Goal: Information Seeking & Learning: Learn about a topic

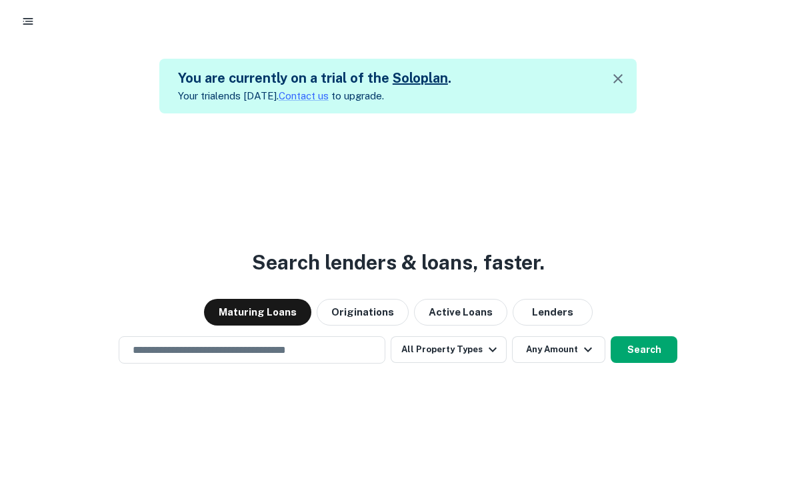
click at [625, 78] on icon "button" at bounding box center [618, 79] width 16 height 16
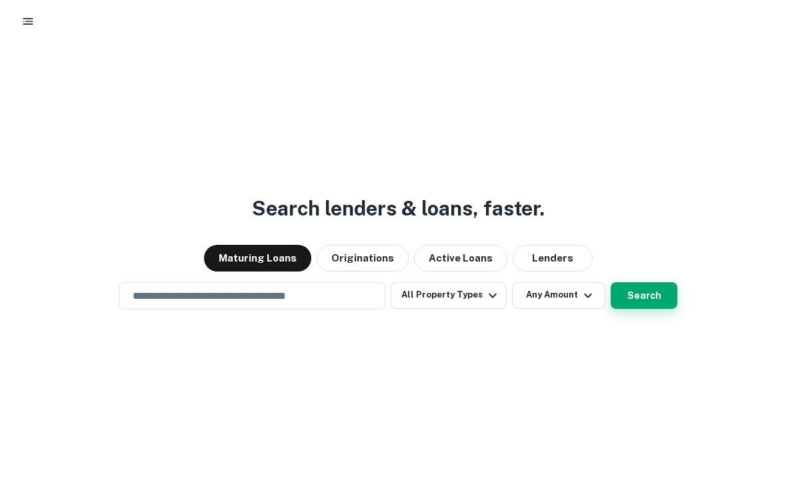
click at [642, 309] on button "Search" at bounding box center [644, 295] width 67 height 27
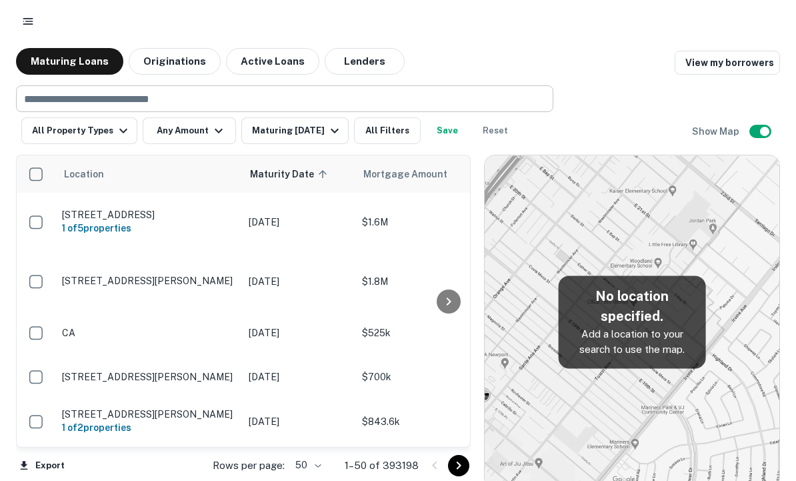
click at [53, 95] on input "text" at bounding box center [284, 98] width 528 height 19
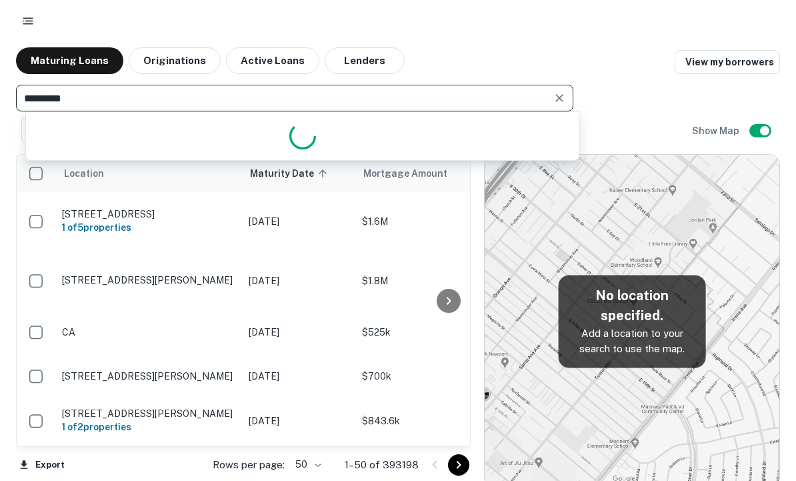
type input "**********"
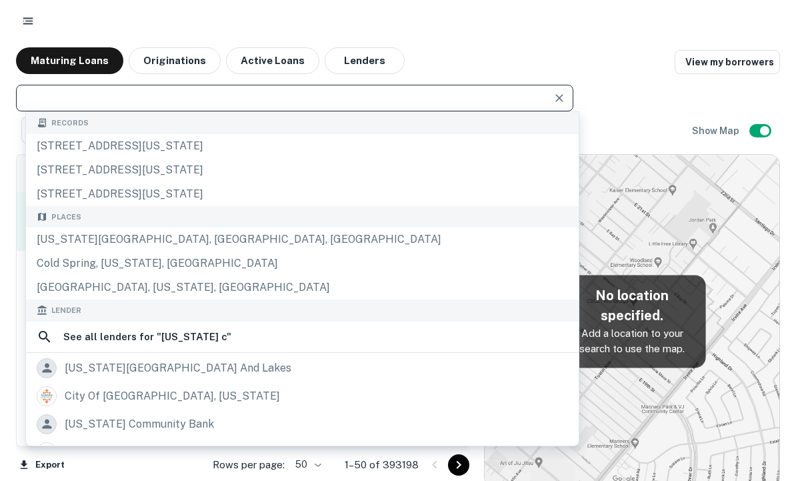
click at [51, 238] on td at bounding box center [36, 222] width 39 height 59
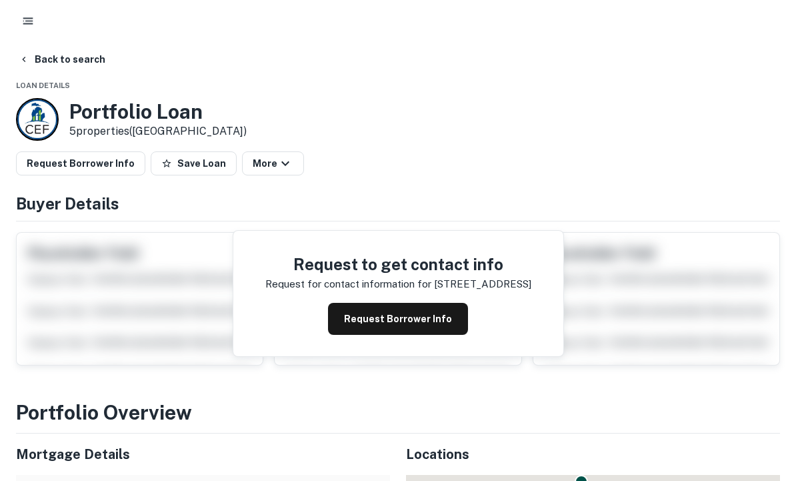
scroll to position [1, 0]
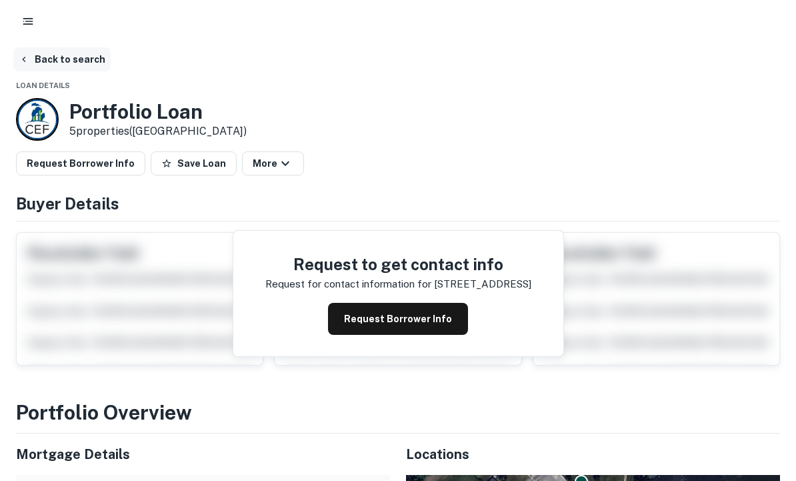
click at [25, 55] on icon "button" at bounding box center [24, 59] width 11 height 11
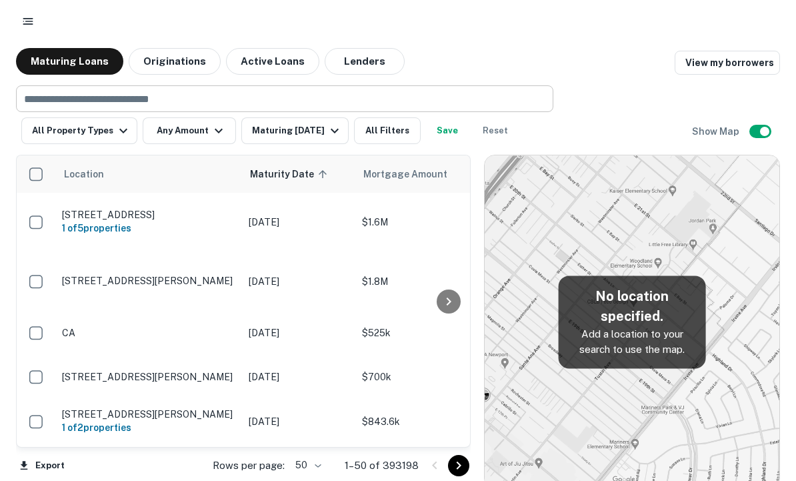
click at [53, 97] on input "text" at bounding box center [284, 98] width 528 height 19
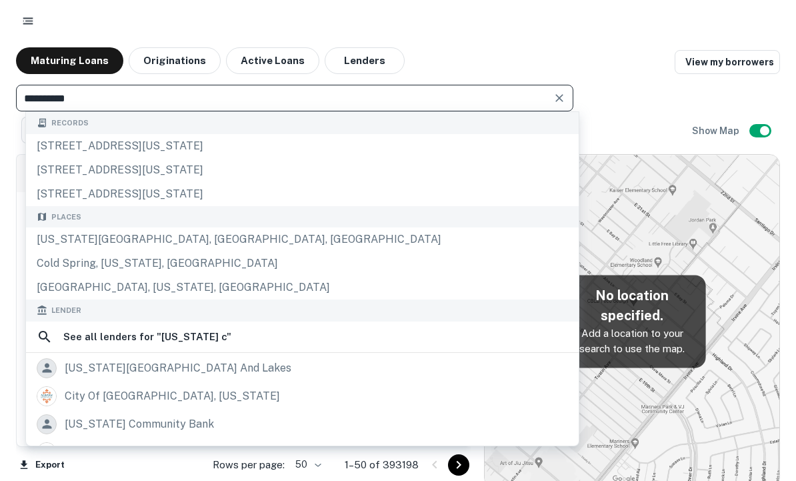
type input "**********"
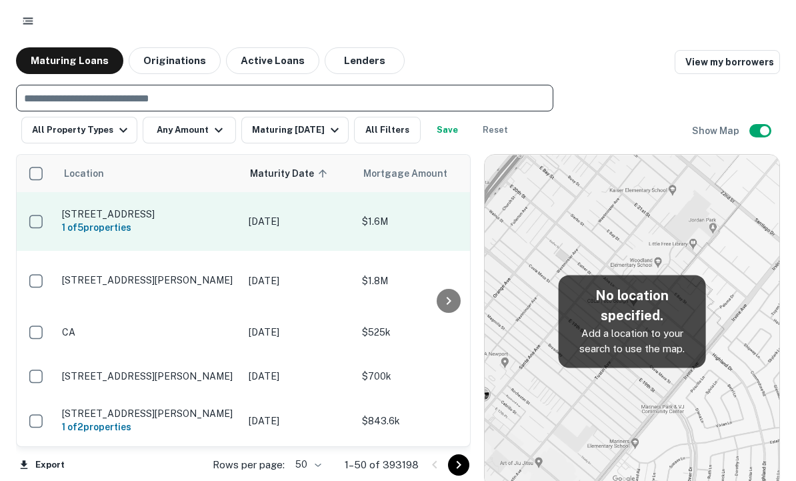
click at [75, 217] on p "6094 Westside Saginaw Rd Bay City, MI48706" at bounding box center [148, 215] width 173 height 12
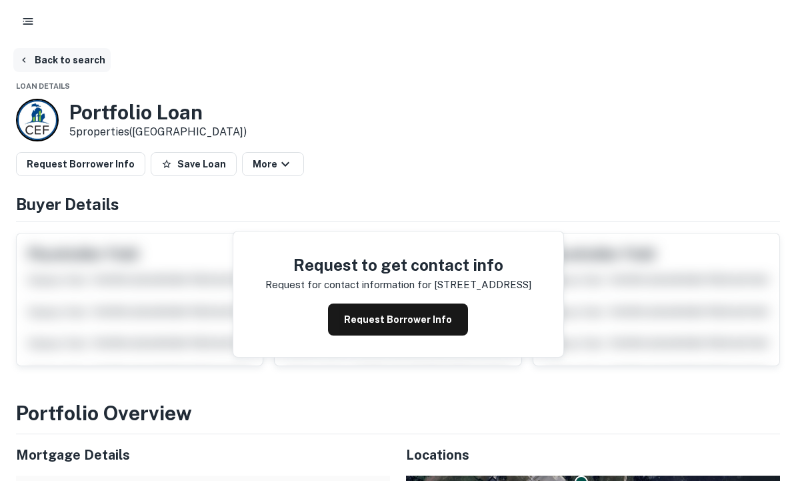
click at [31, 57] on button "Back to search" at bounding box center [61, 60] width 97 height 24
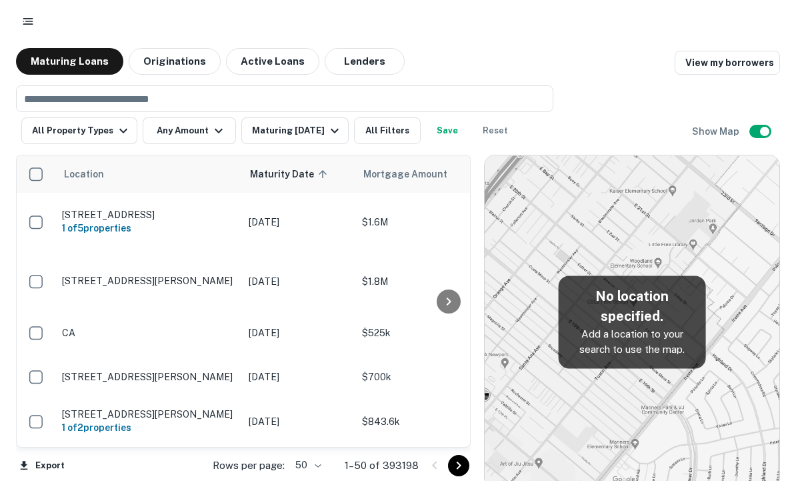
click at [25, 15] on icon "button" at bounding box center [27, 21] width 13 height 13
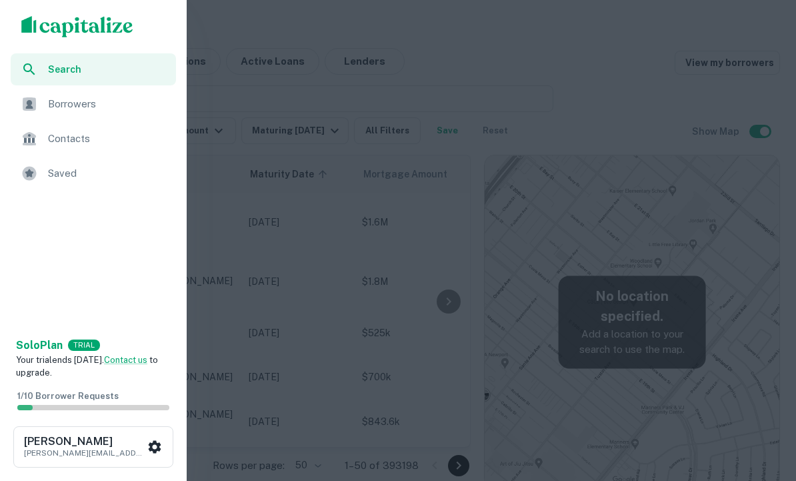
click at [560, 255] on div at bounding box center [398, 240] width 796 height 481
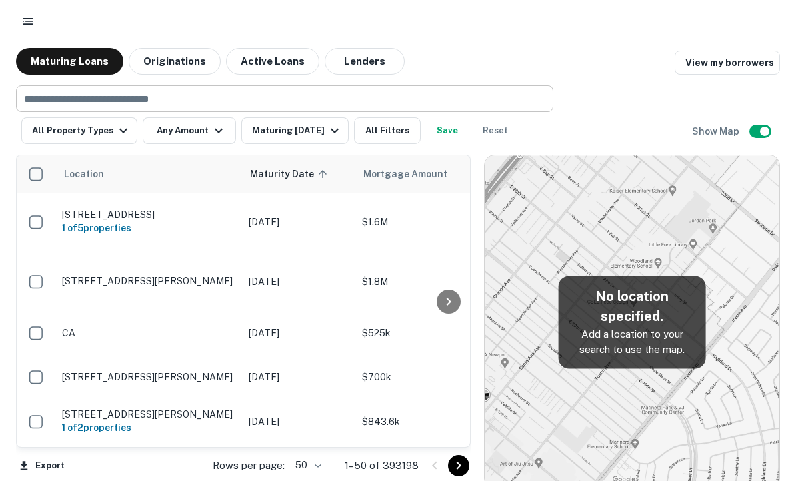
click at [58, 94] on input "text" at bounding box center [284, 98] width 528 height 19
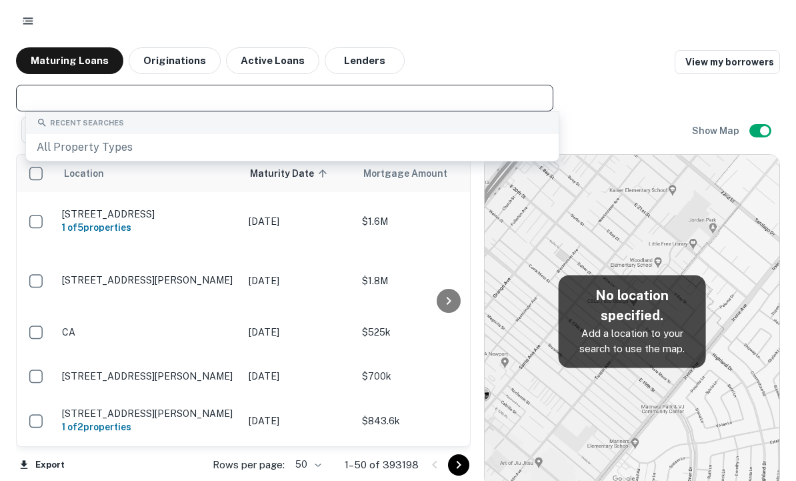
click at [21, 13] on button "button" at bounding box center [28, 21] width 24 height 24
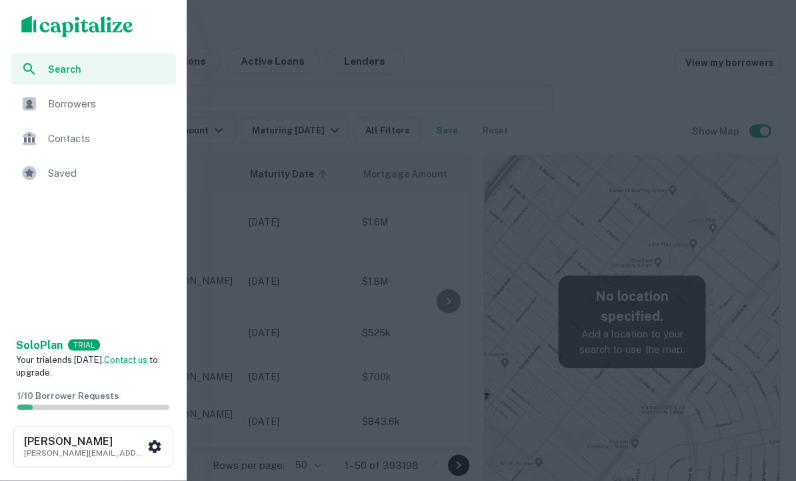
click at [726, 259] on div at bounding box center [398, 240] width 796 height 481
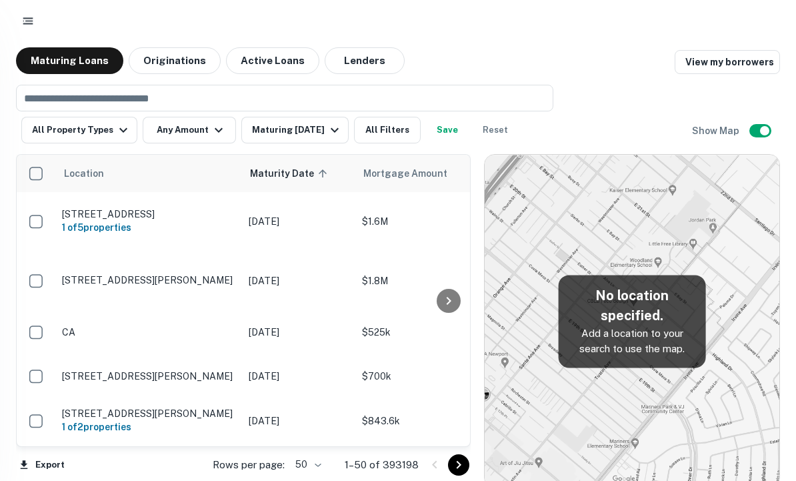
scroll to position [1, 0]
click at [672, 326] on h5 "No location specified." at bounding box center [633, 305] width 126 height 40
click at [51, 98] on input "text" at bounding box center [284, 98] width 528 height 19
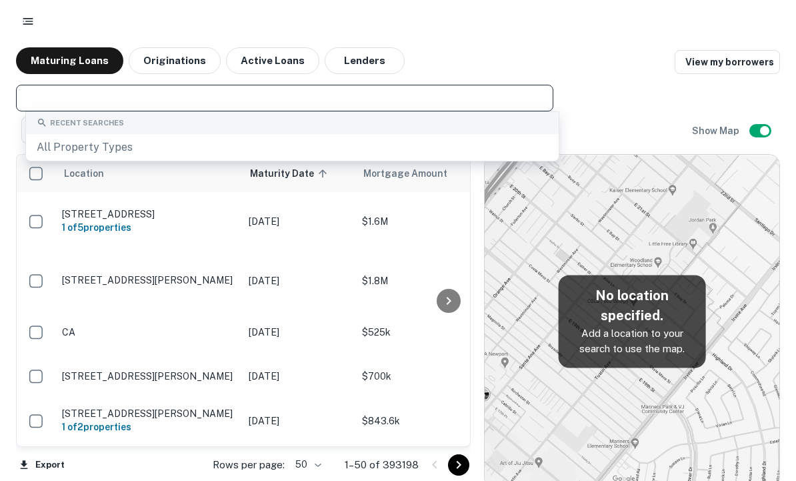
scroll to position [0, 0]
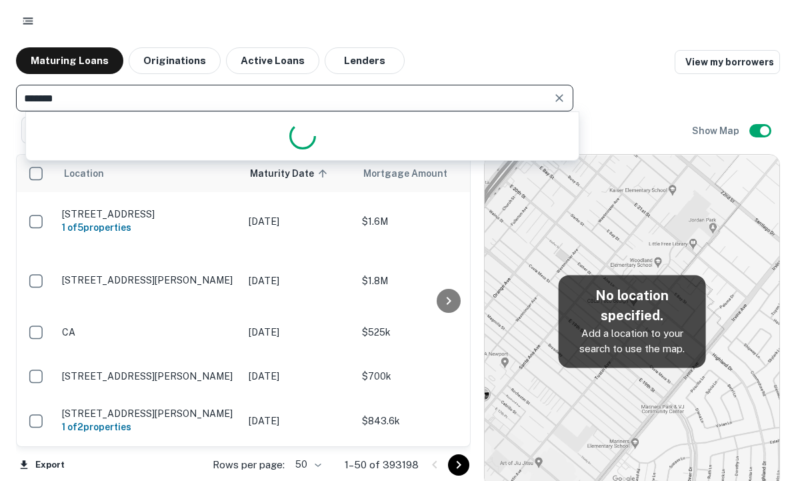
type input "********"
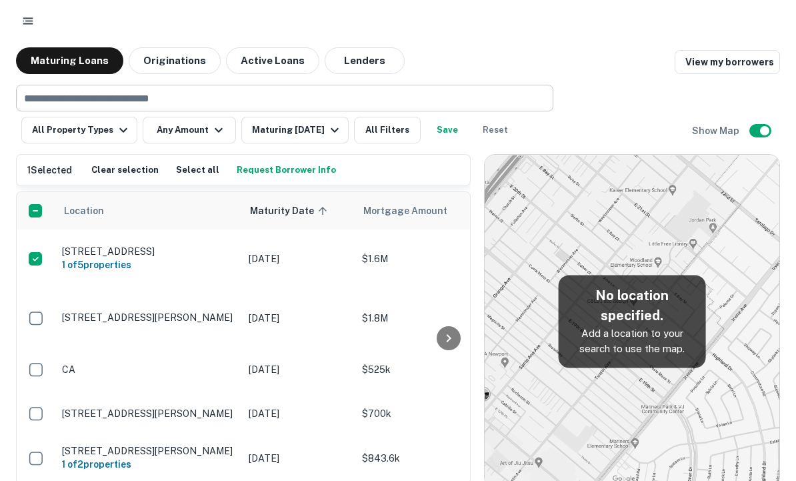
click at [51, 99] on input "text" at bounding box center [284, 98] width 528 height 19
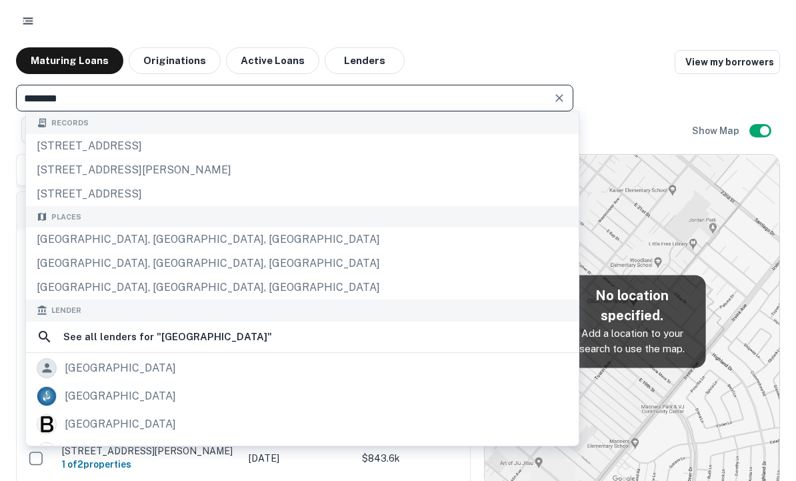
type input "********"
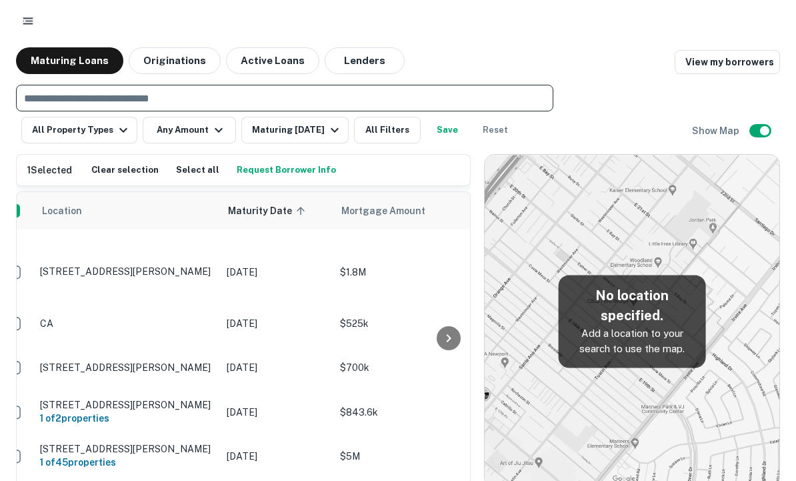
scroll to position [1, 0]
click at [41, 93] on input "text" at bounding box center [284, 98] width 528 height 19
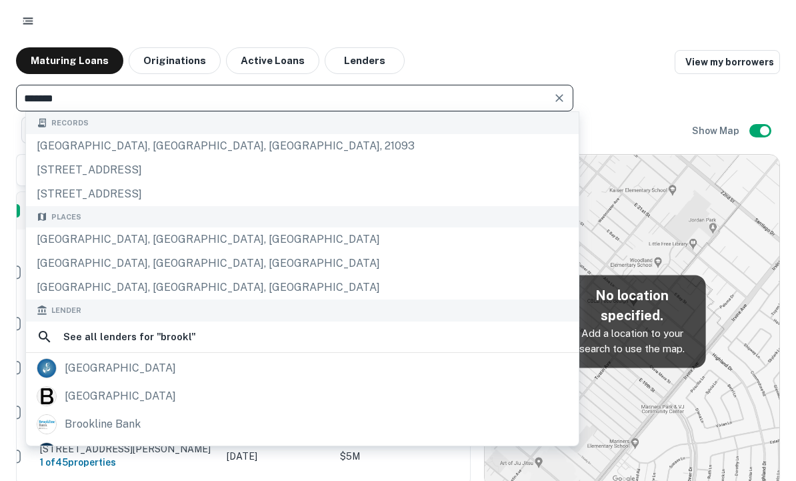
type input "********"
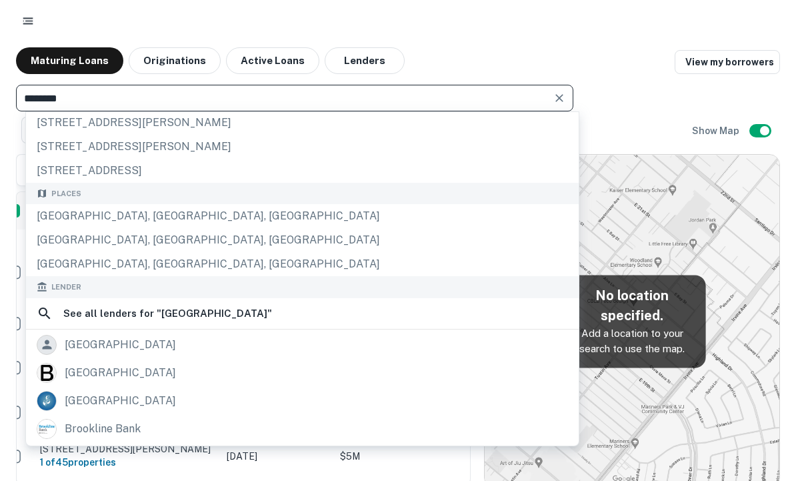
scroll to position [15, 0]
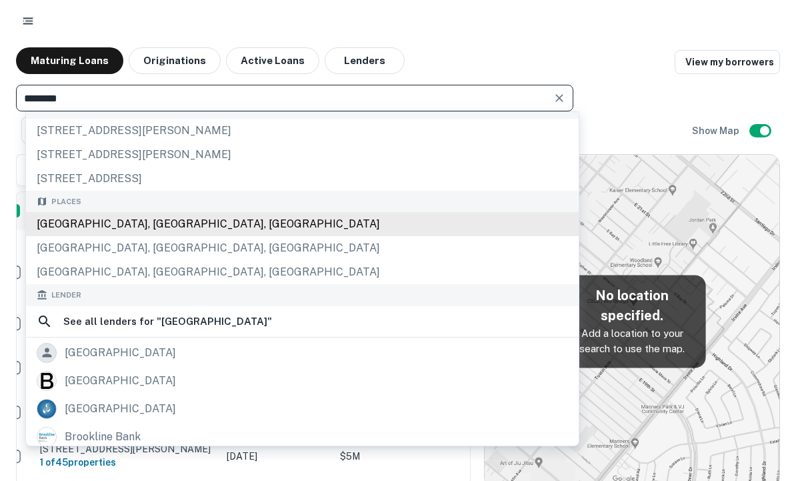
click at [49, 225] on div "Brooklyn, NY, USA" at bounding box center [302, 225] width 553 height 24
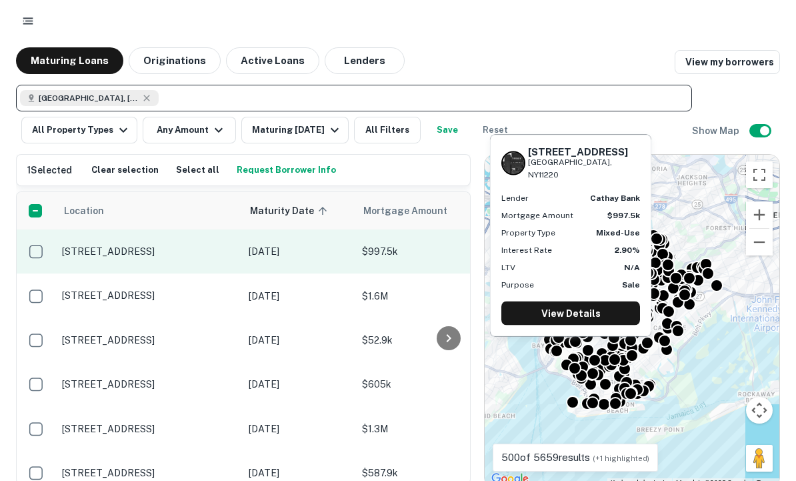
click at [594, 295] on div at bounding box center [588, 288] width 13 height 13
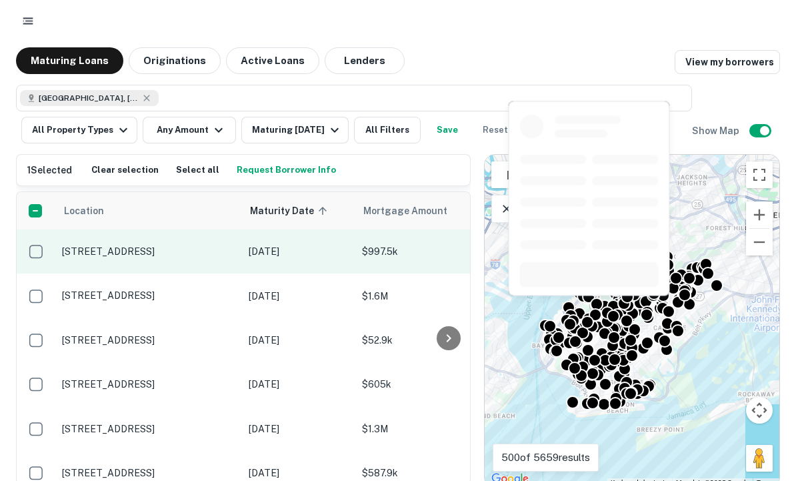
scroll to position [1, 0]
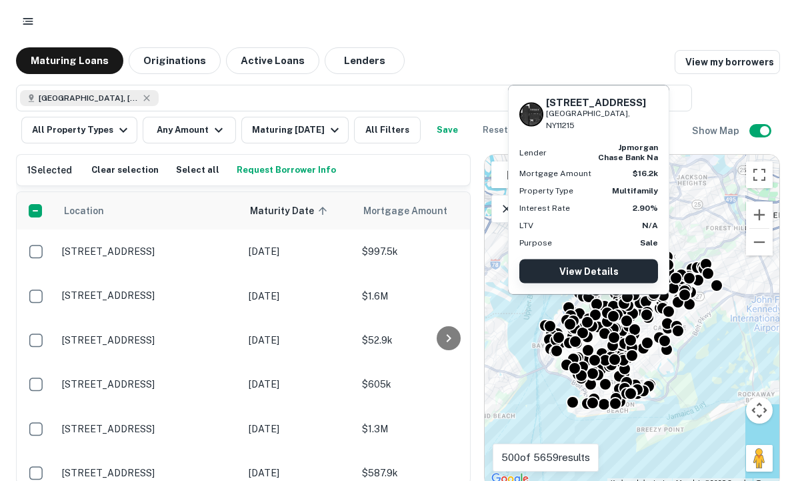
click at [614, 276] on link "View Details" at bounding box center [589, 271] width 139 height 24
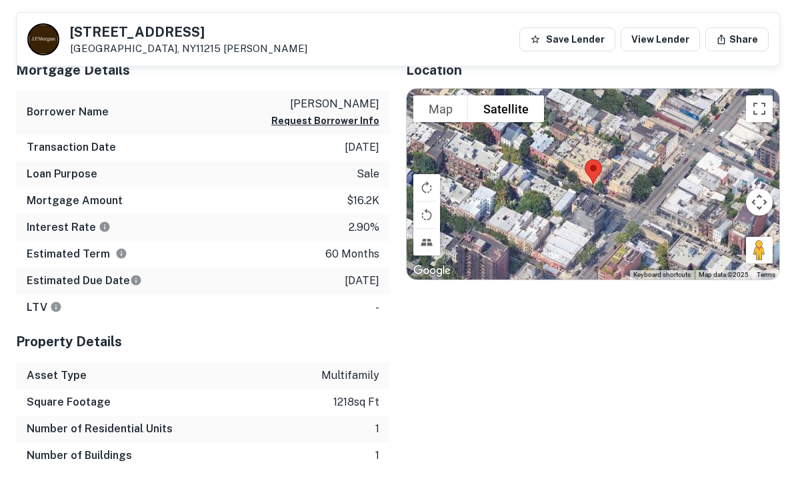
scroll to position [370, 0]
click at [100, 228] on icon "The interest rates displayed on the website are for informational purposes only…" at bounding box center [105, 227] width 10 height 10
click at [101, 230] on icon "The interest rates displayed on the website are for informational purposes only…" at bounding box center [105, 227] width 10 height 10
click at [100, 229] on icon "The interest rates displayed on the website are for informational purposes only…" at bounding box center [105, 227] width 10 height 10
click at [100, 230] on icon "The interest rates displayed on the website are for informational purposes only…" at bounding box center [105, 227] width 10 height 10
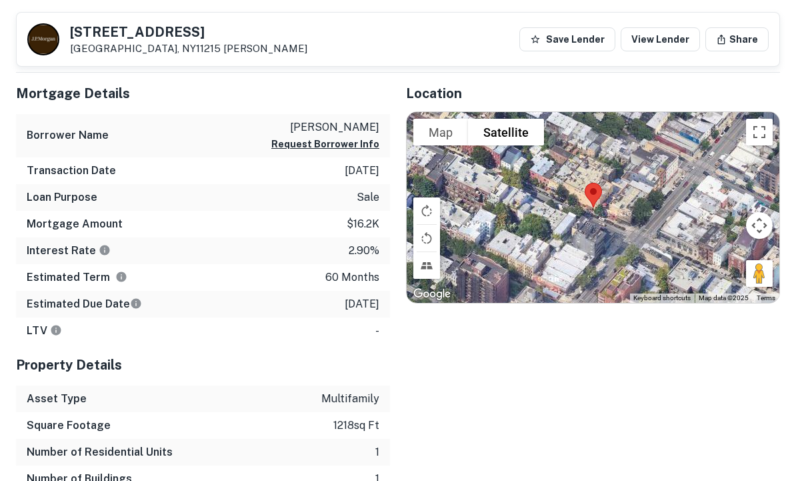
scroll to position [346, 0]
click at [89, 248] on h6 "Interest Rate" at bounding box center [69, 251] width 84 height 16
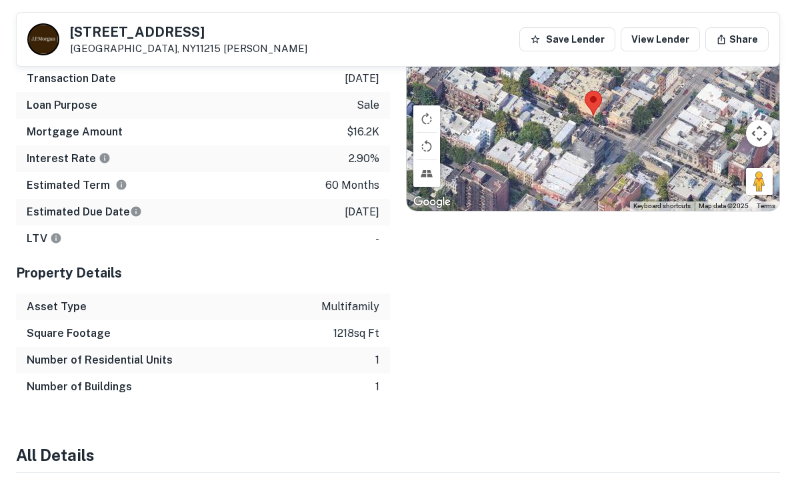
scroll to position [437, 0]
